Goal: Task Accomplishment & Management: Manage account settings

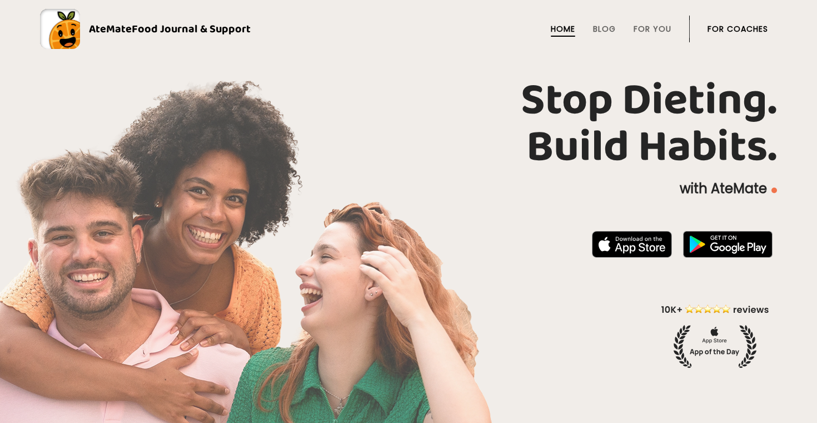
click at [761, 31] on link "For Coaches" at bounding box center [738, 28] width 61 height 9
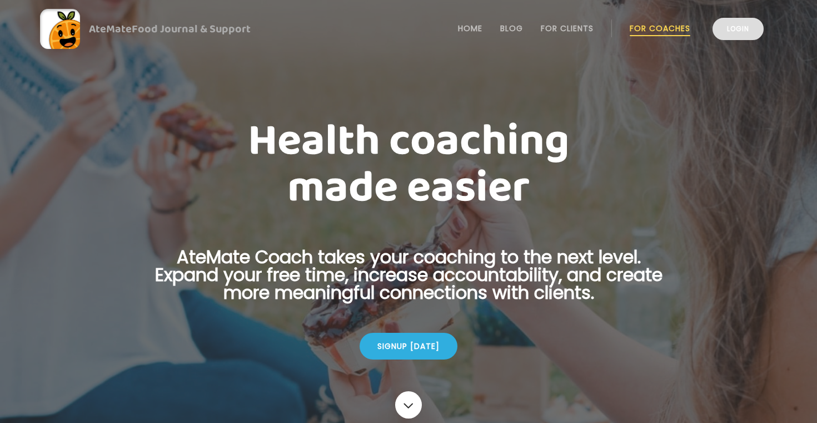
click at [739, 31] on link "Login" at bounding box center [738, 29] width 51 height 22
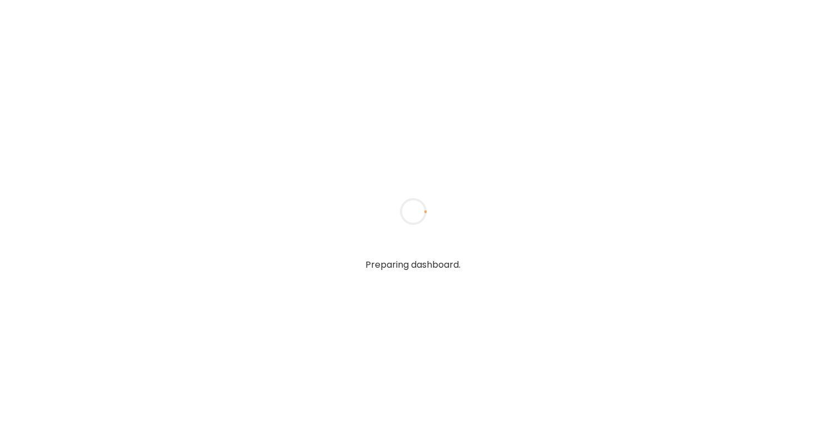
type input "**********"
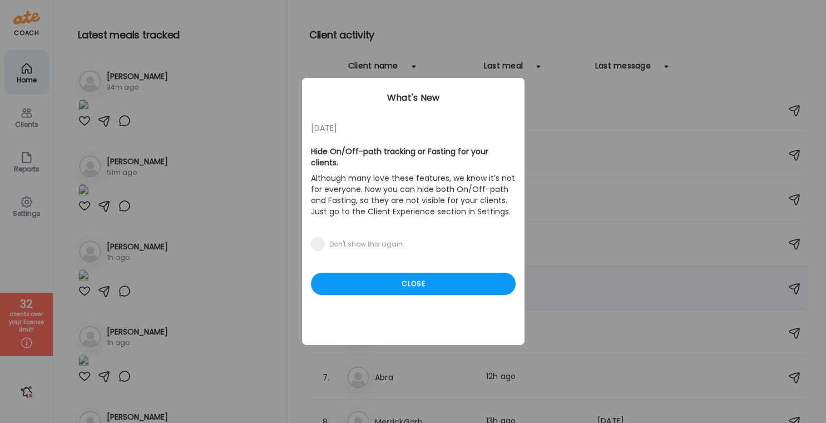
click at [383, 275] on div "Close" at bounding box center [413, 283] width 205 height 22
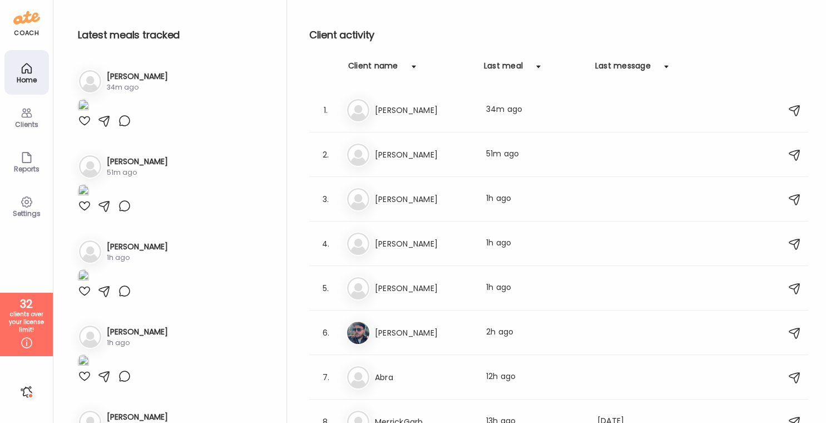
click at [28, 207] on icon at bounding box center [26, 201] width 13 height 13
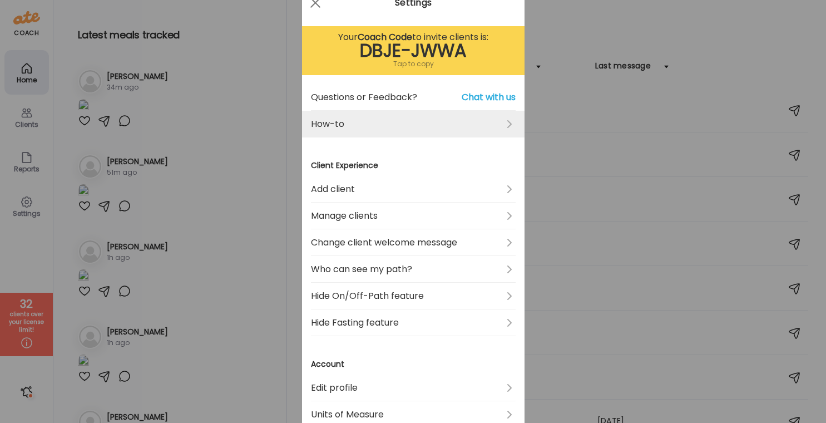
scroll to position [51, 0]
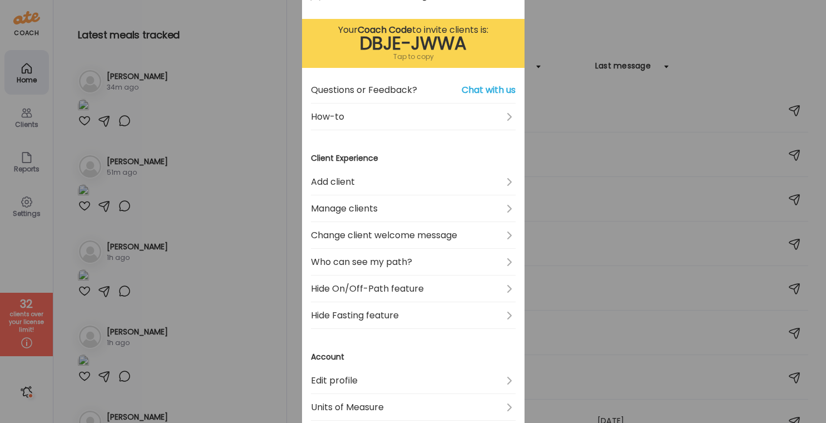
click at [434, 282] on link "Hide On/Off-Path feature" at bounding box center [413, 288] width 205 height 27
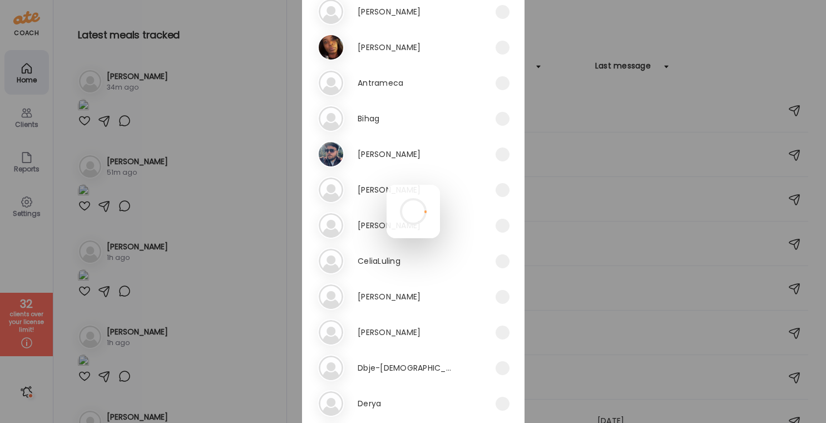
scroll to position [260, 0]
